Goal: Navigation & Orientation: Find specific page/section

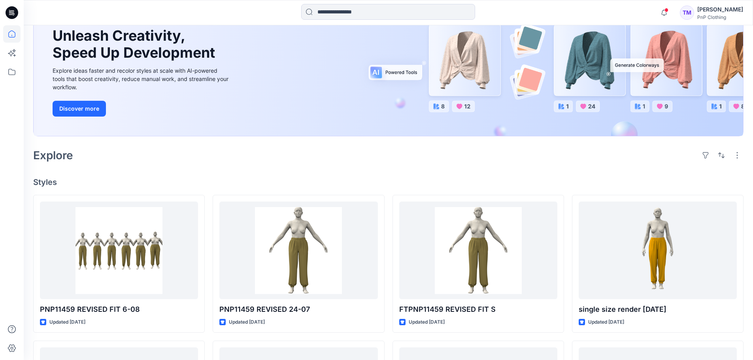
scroll to position [79, 0]
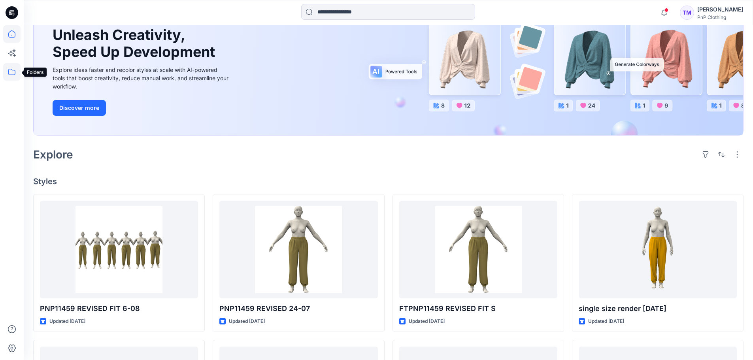
click at [10, 70] on icon at bounding box center [11, 71] width 17 height 17
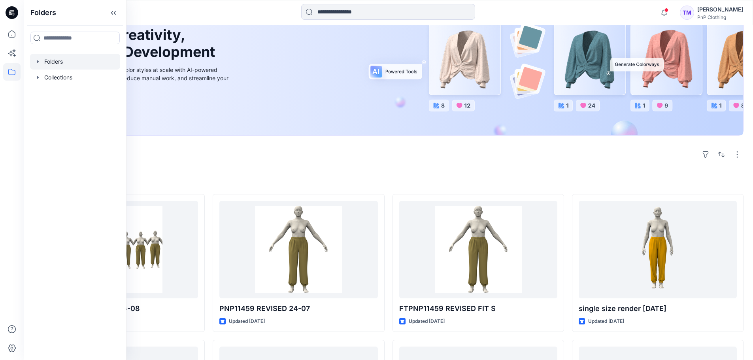
click at [38, 60] on icon "button" at bounding box center [38, 62] width 6 height 6
click at [47, 74] on icon "button" at bounding box center [46, 77] width 6 height 6
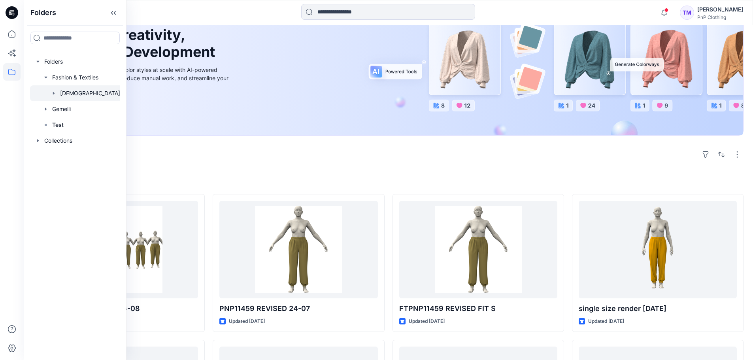
click at [77, 95] on div at bounding box center [89, 93] width 119 height 16
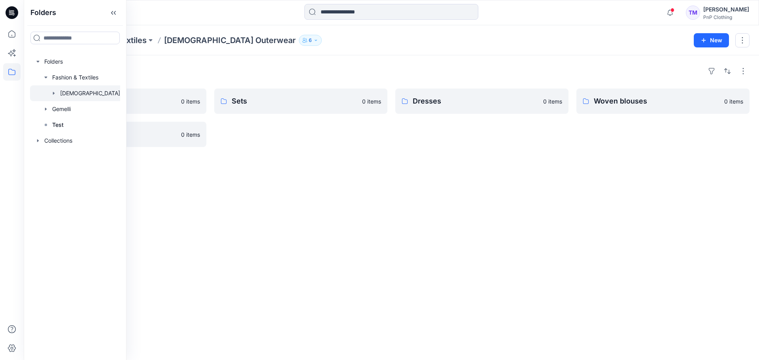
click at [293, 234] on div "Folders Shorts 0 items Woven pants 0 items Sets 0 items Dresses 0 items Woven b…" at bounding box center [391, 207] width 735 height 305
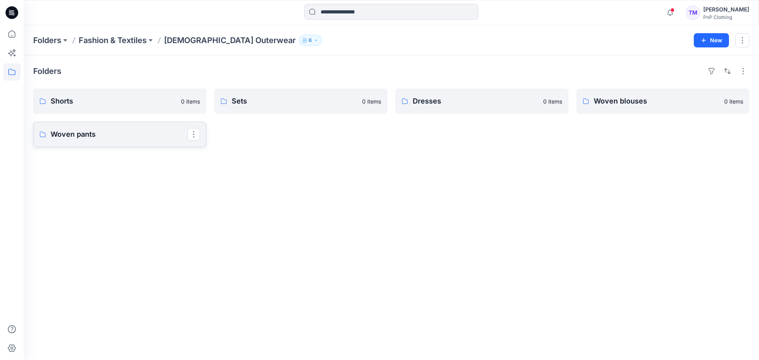
click at [172, 137] on p "Woven pants" at bounding box center [119, 134] width 137 height 11
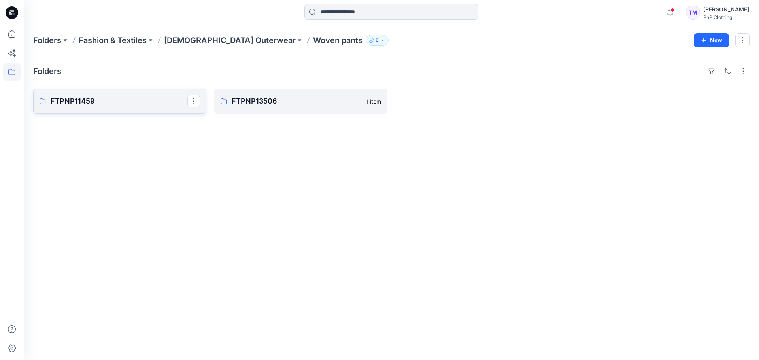
click at [132, 101] on p "FTPNP11459" at bounding box center [119, 101] width 137 height 11
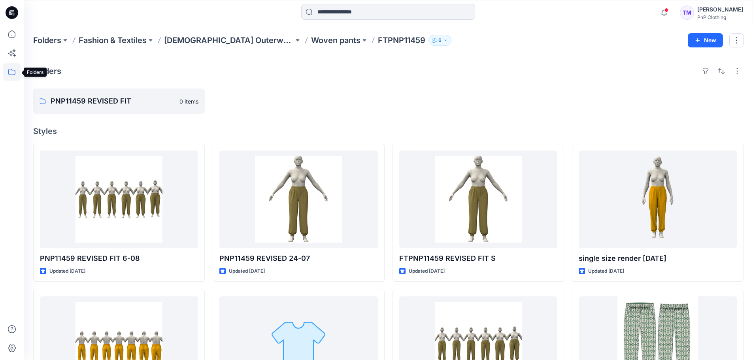
click at [12, 76] on icon at bounding box center [11, 71] width 17 height 17
